Goal: Find specific page/section: Find specific page/section

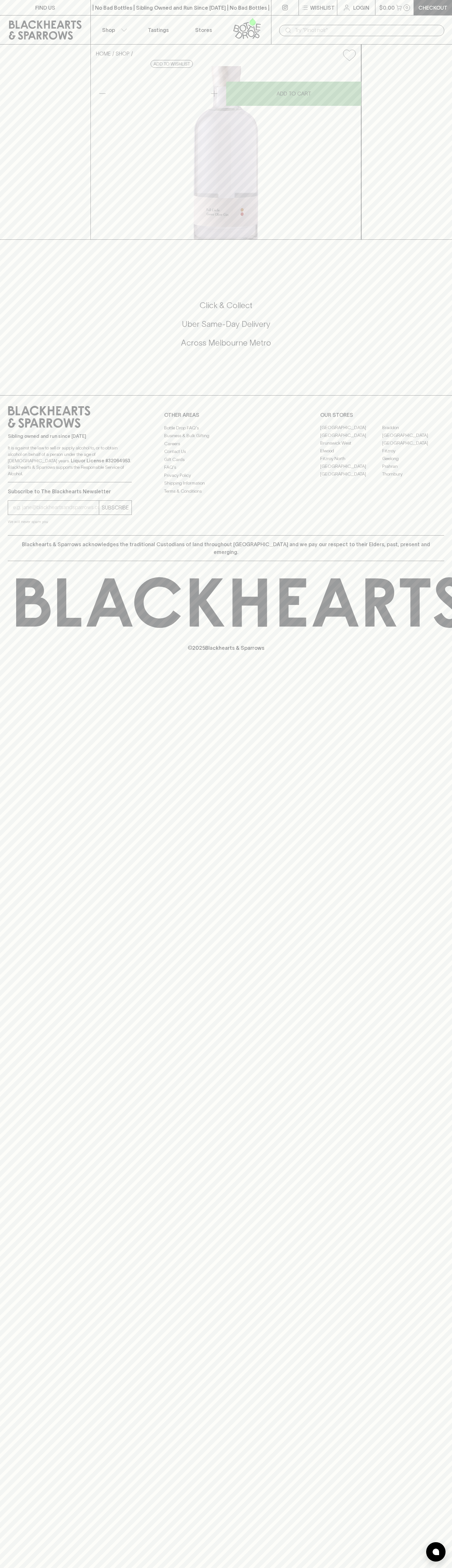
click at [24, 13] on link "FIND US" at bounding box center [45, 7] width 90 height 15
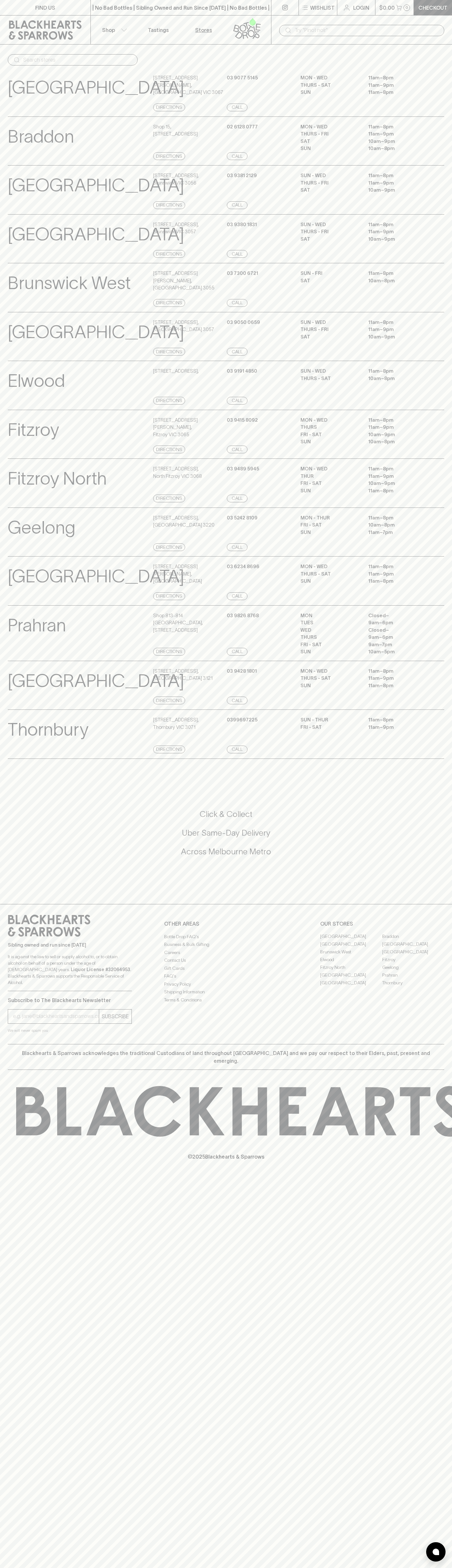
click at [444, 1325] on div "FIND US | No Bad Bottles | Sibling Owned and Run Since [DATE] | No Bad Bottles …" at bounding box center [226, 784] width 452 height 1568
click at [397, 1567] on html "FIND US | No Bad Bottles | Sibling Owned and Run Since [DATE] | No Bad Bottles …" at bounding box center [226, 784] width 452 height 1568
click at [5, 264] on div "[GEOGRAPHIC_DATA] Store Details [STREET_ADDRESS][PERSON_NAME] Directions [PHONE…" at bounding box center [226, 287] width 452 height 49
